Goal: Find specific page/section: Find specific page/section

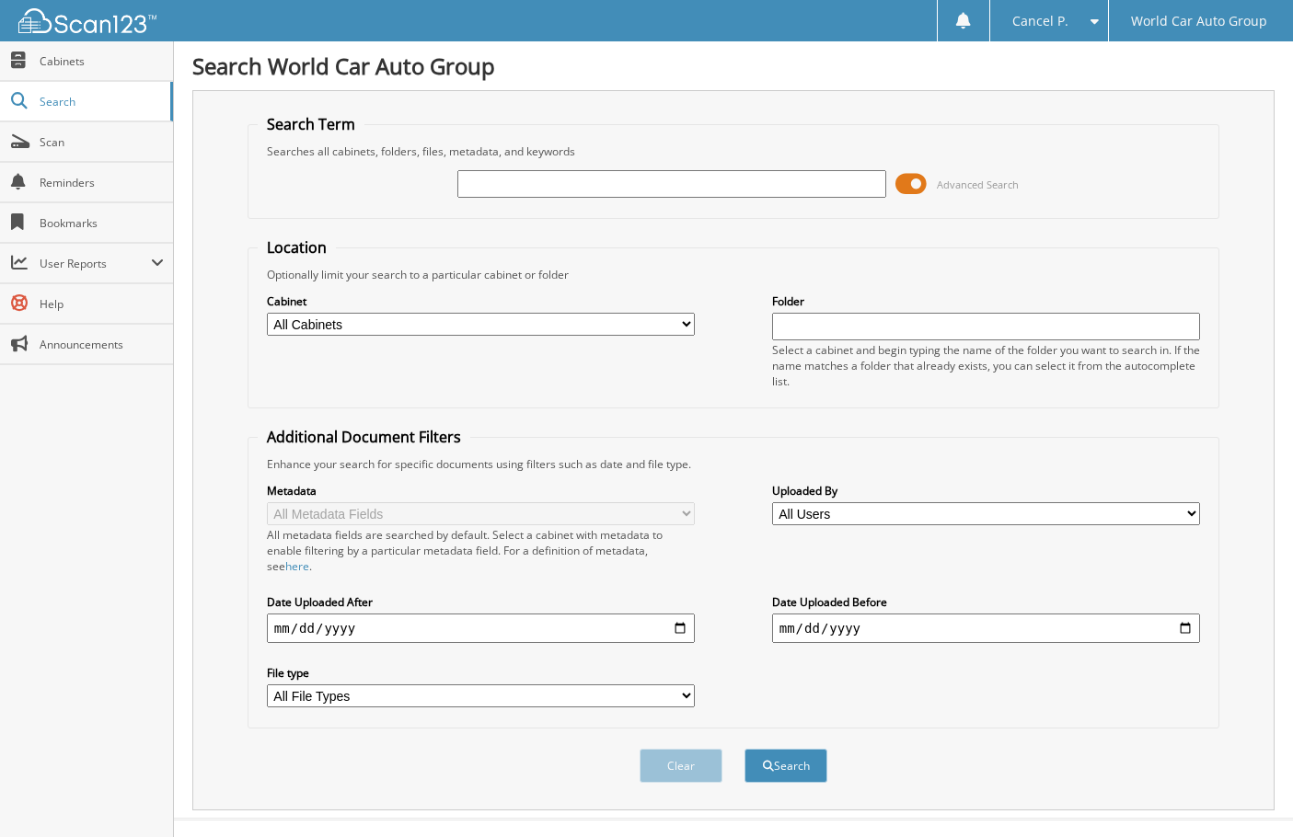
click at [604, 189] on input "text" at bounding box center [671, 184] width 428 height 28
type input "500408"
click at [745, 749] on button "Search" at bounding box center [786, 766] width 83 height 34
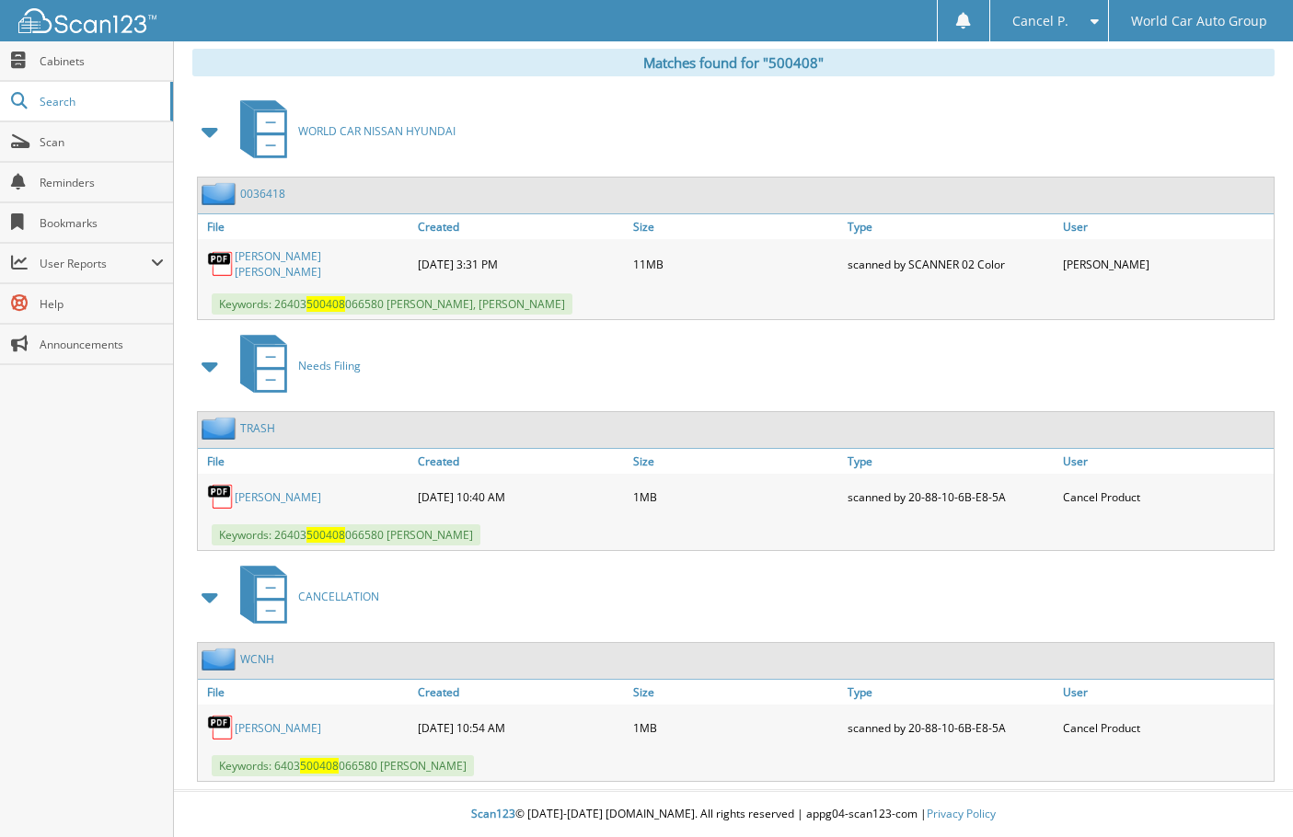
scroll to position [791, 0]
click at [304, 731] on link "MONICA MCNAIR" at bounding box center [278, 729] width 87 height 16
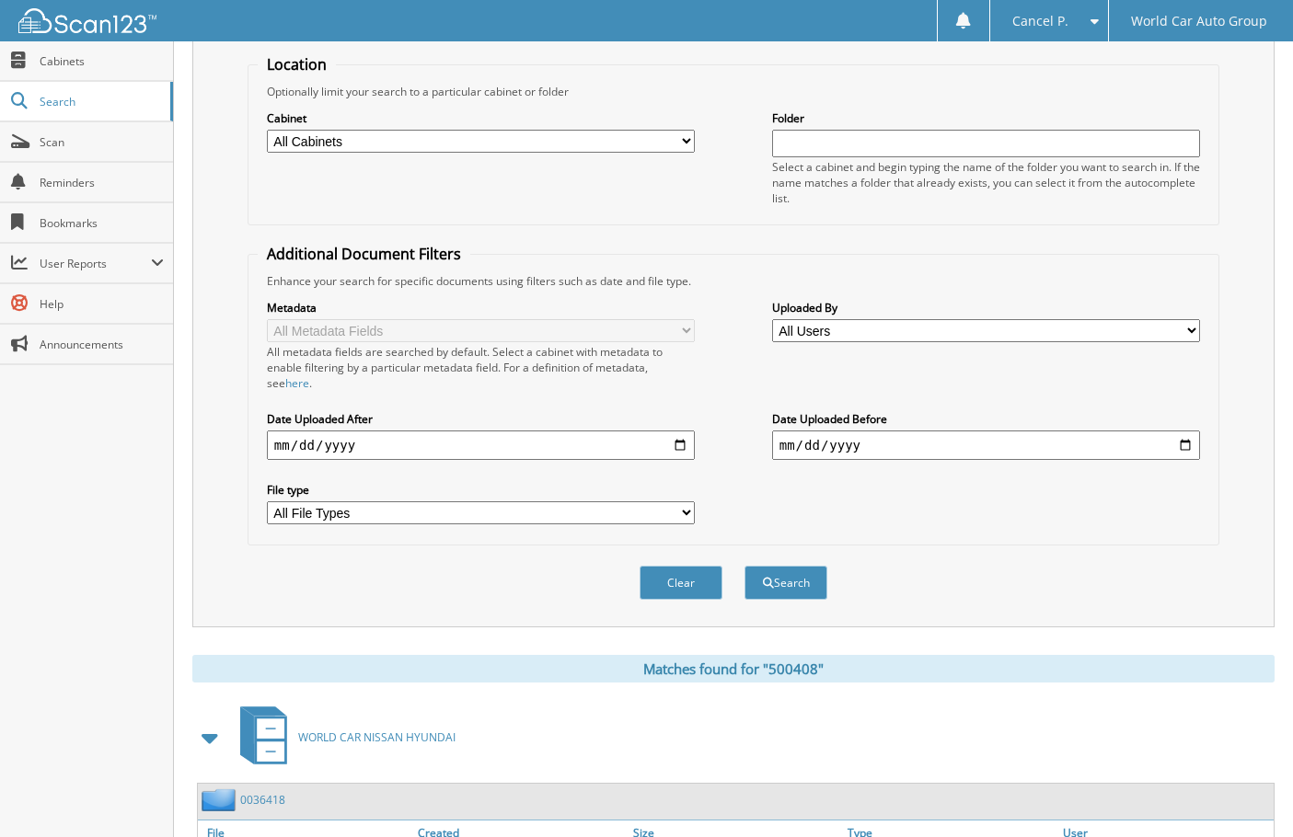
scroll to position [0, 0]
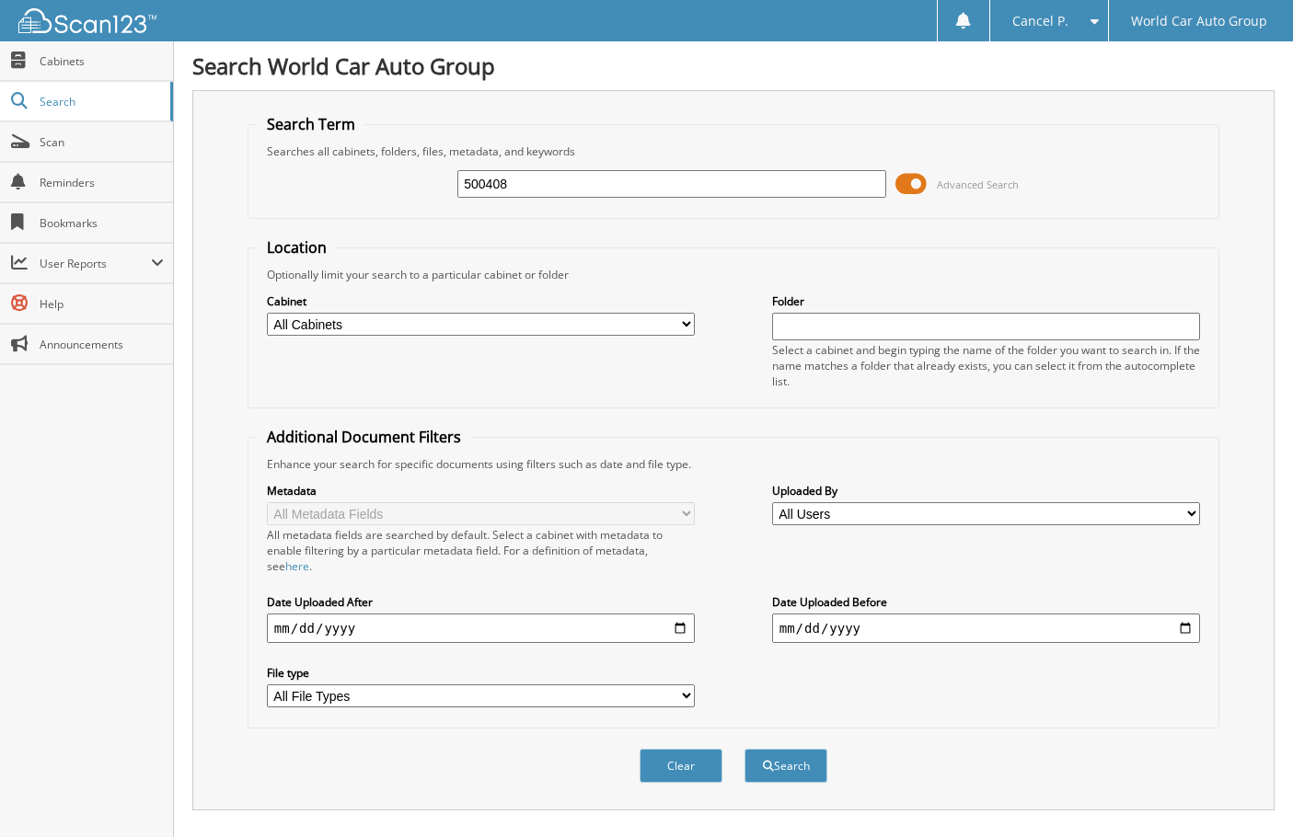
drag, startPoint x: 638, startPoint y: 182, endPoint x: 250, endPoint y: 240, distance: 391.8
click at [255, 237] on form "Search Term Searches all cabinets, folders, files, metadata, and keywords 50040…" at bounding box center [734, 458] width 972 height 689
type input "773138"
click at [745, 749] on button "Search" at bounding box center [786, 766] width 83 height 34
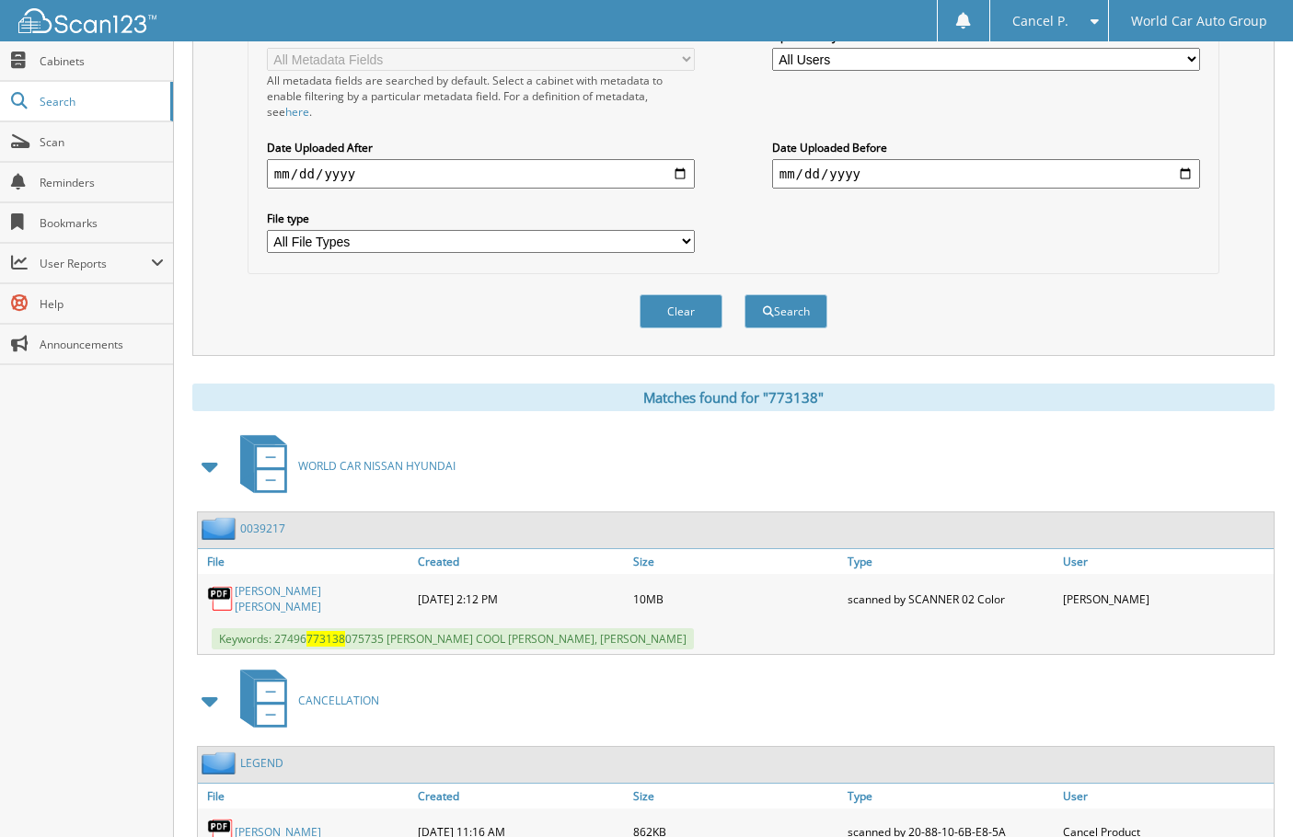
scroll to position [560, 0]
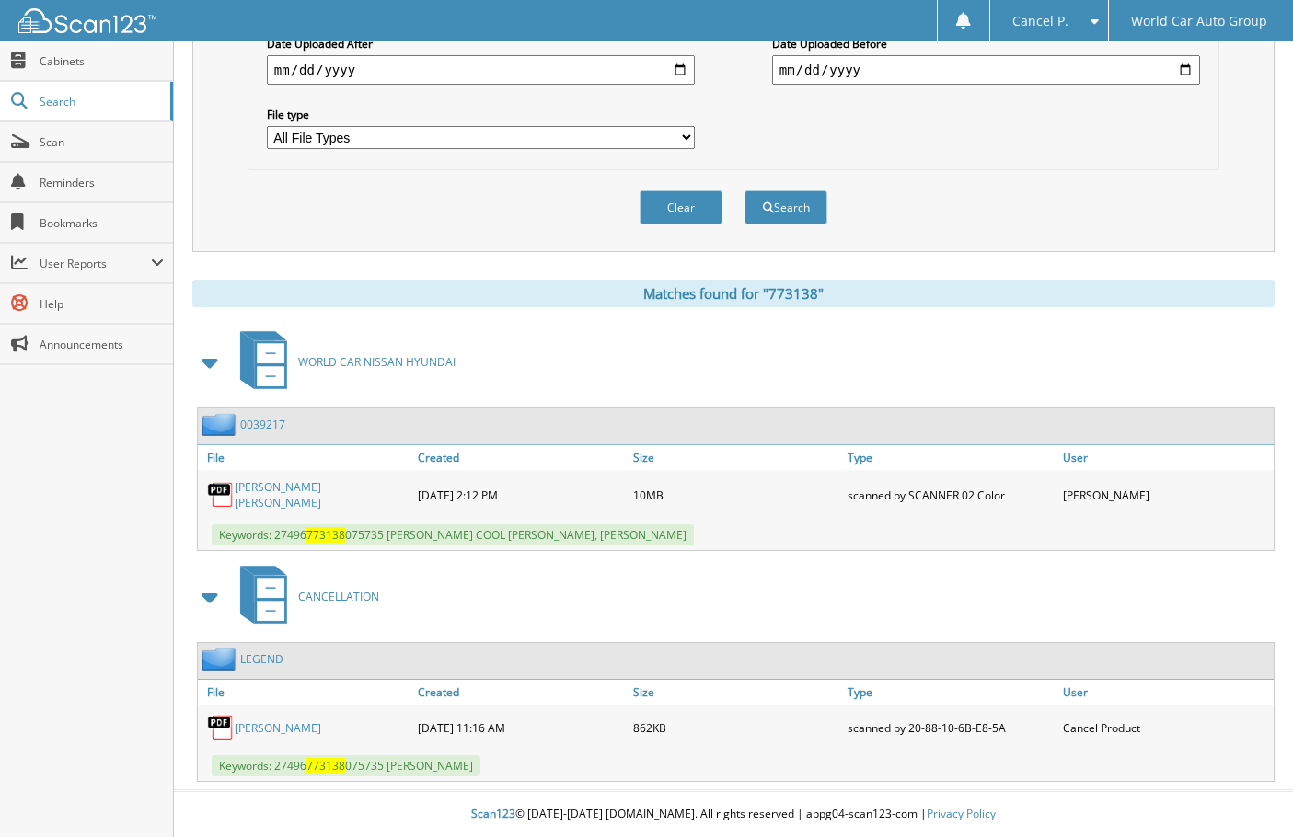
click at [259, 730] on link "[PERSON_NAME]" at bounding box center [278, 729] width 87 height 16
